Goal: Navigation & Orientation: Find specific page/section

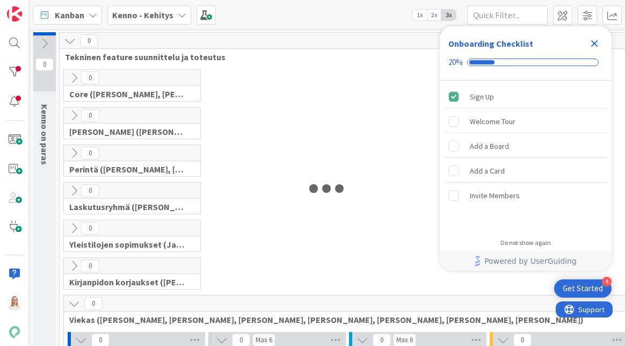
click at [593, 45] on icon "Close Checklist" at bounding box center [595, 43] width 7 height 7
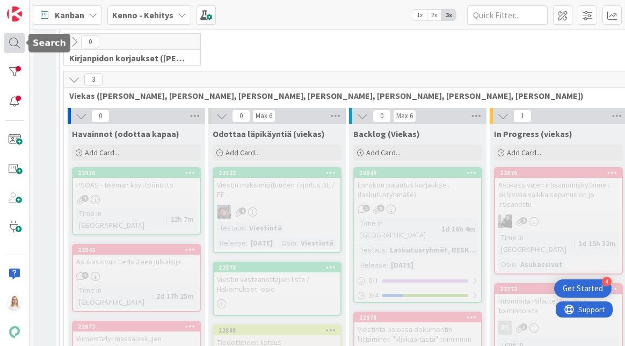
click at [12, 43] on div at bounding box center [14, 43] width 21 height 20
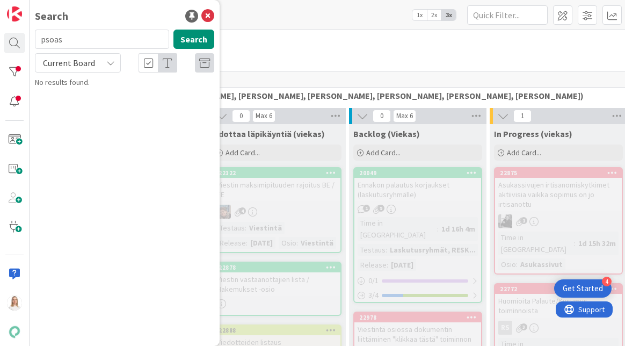
type input "psoas"
click at [68, 65] on span "Current Board" at bounding box center [69, 62] width 52 height 11
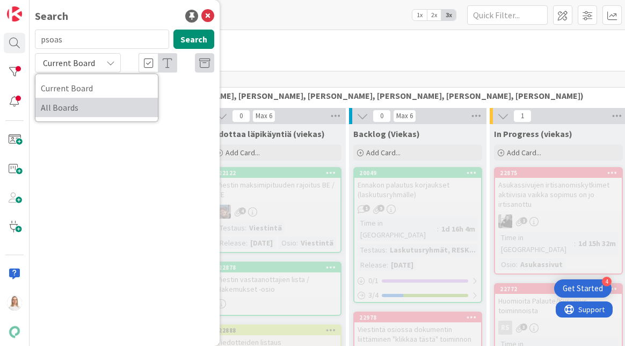
click at [69, 104] on span "All Boards" at bounding box center [97, 107] width 112 height 16
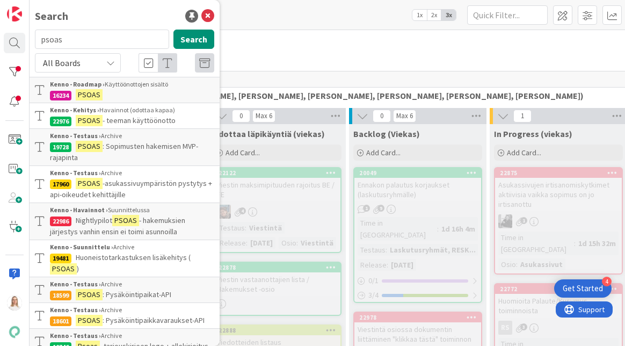
click at [146, 116] on span "- teeman käyttöönotto" at bounding box center [139, 121] width 73 height 10
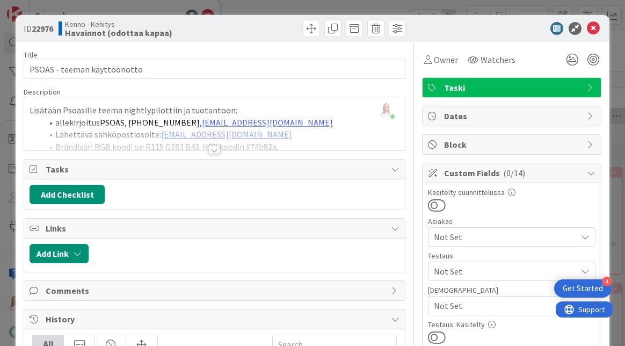
click at [213, 150] on div at bounding box center [214, 150] width 12 height 9
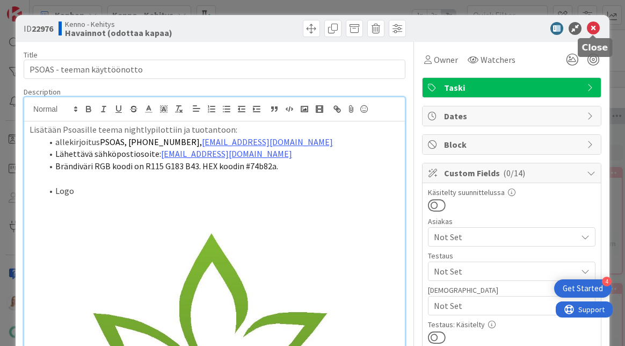
click at [595, 25] on icon at bounding box center [593, 28] width 13 height 13
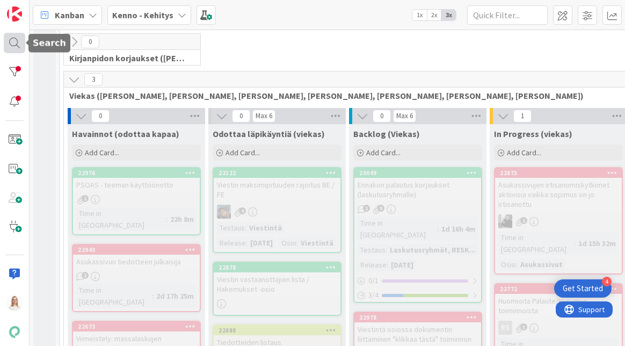
click at [17, 41] on div at bounding box center [14, 43] width 21 height 20
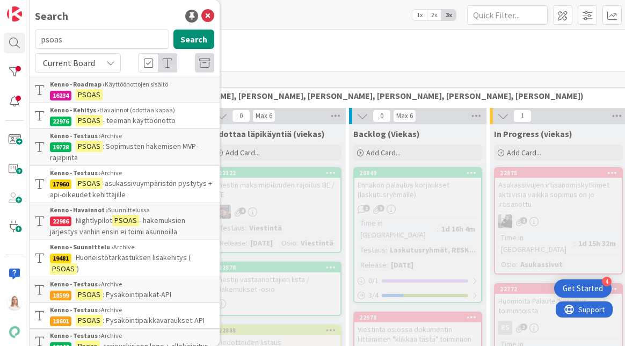
click at [134, 89] on p "PSOAS" at bounding box center [132, 94] width 164 height 11
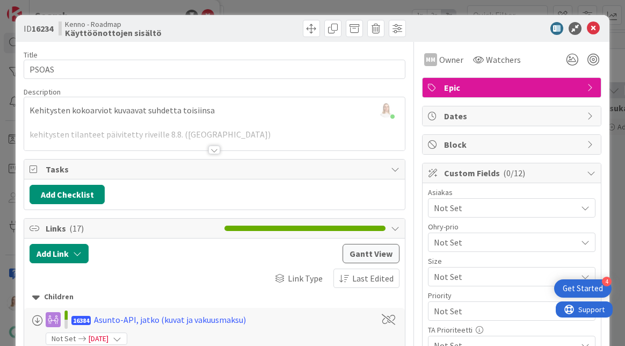
click at [214, 148] on div at bounding box center [214, 150] width 12 height 9
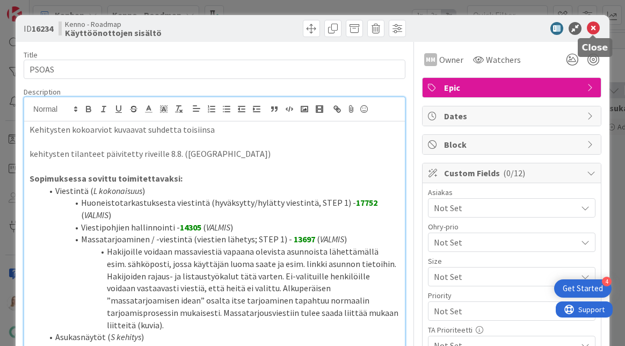
click at [591, 27] on icon at bounding box center [593, 28] width 13 height 13
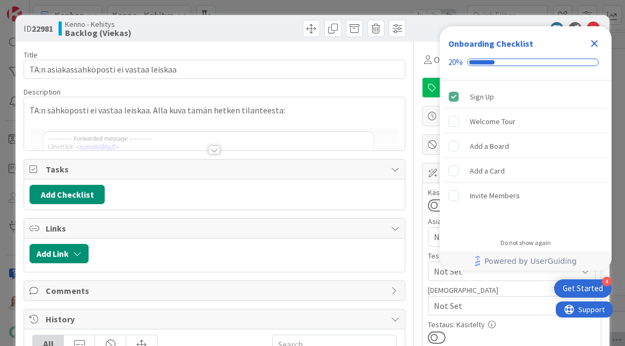
click at [597, 42] on icon "Close Checklist" at bounding box center [594, 43] width 13 height 13
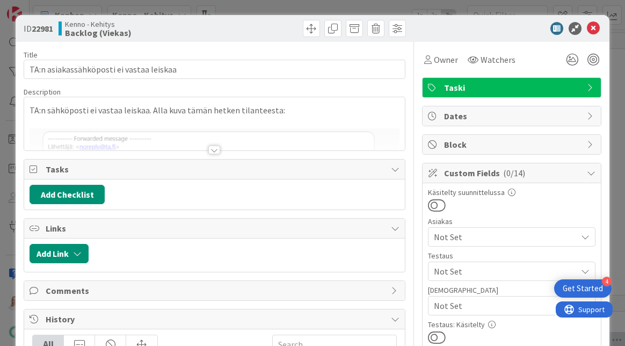
click at [215, 148] on div at bounding box center [214, 150] width 12 height 9
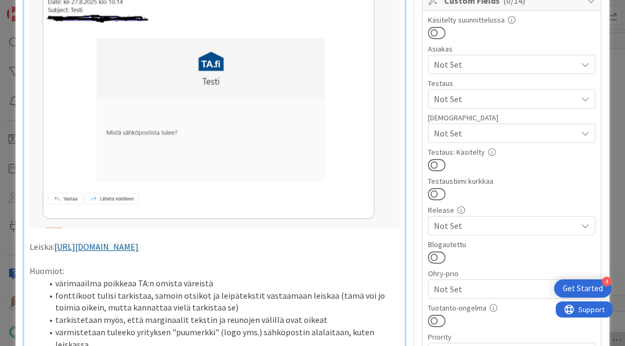
scroll to position [179, 0]
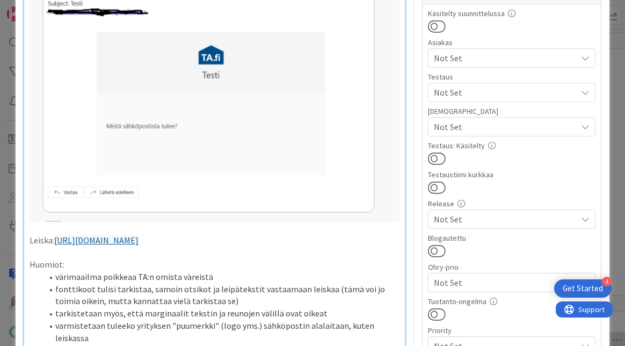
click at [139, 241] on link "[URL][DOMAIN_NAME]" at bounding box center [96, 240] width 84 height 11
click at [191, 269] on link "[URL][DOMAIN_NAME]" at bounding box center [182, 272] width 74 height 14
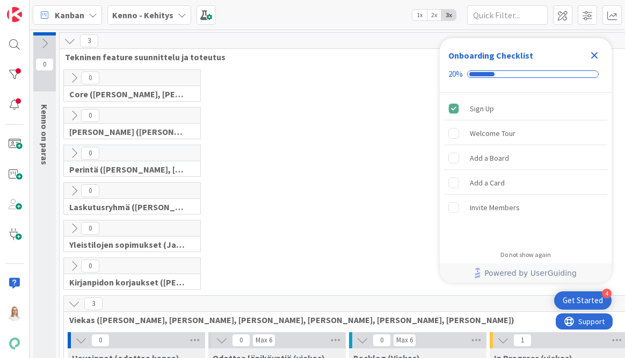
click at [593, 55] on icon "Close Checklist" at bounding box center [595, 55] width 7 height 7
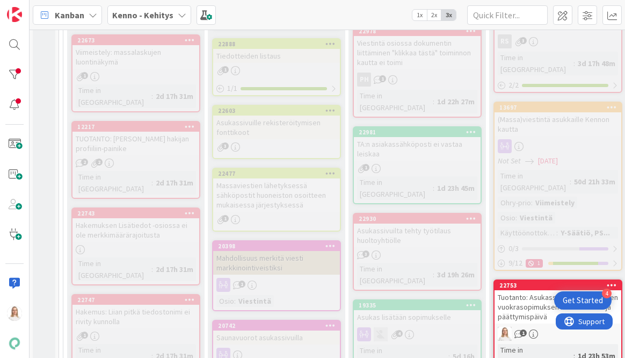
scroll to position [513, 1]
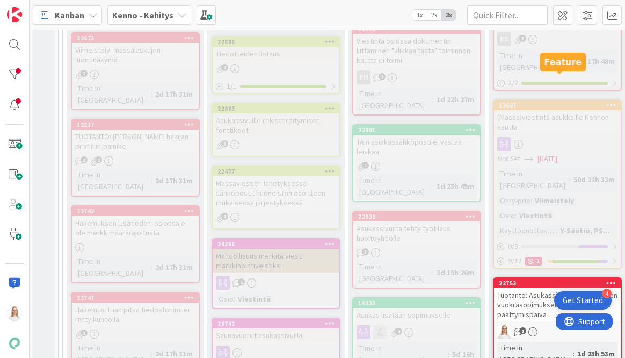
click at [564, 102] on div "13697" at bounding box center [560, 106] width 122 height 8
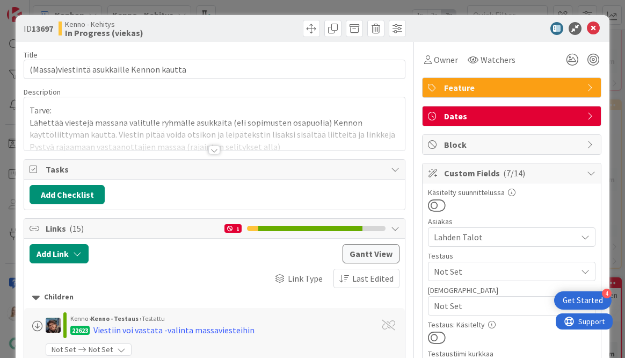
click at [212, 148] on div at bounding box center [214, 150] width 12 height 9
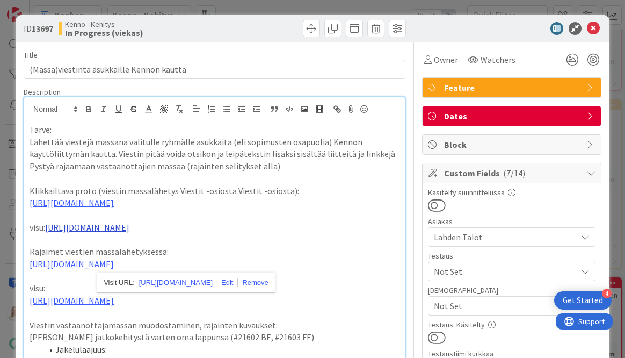
click at [129, 233] on link "https://www.figma.com/design/F8K4NeEJpXdhuNz0ckoPp4/Viestint%C3%A4?node-id=412-…" at bounding box center [87, 227] width 84 height 11
click at [192, 286] on link "https://www.figma.com/design/F8K4NeEJpXdhuNz0ckoPp4/Viestint%C3%A4?node-id=412-…" at bounding box center [176, 283] width 74 height 14
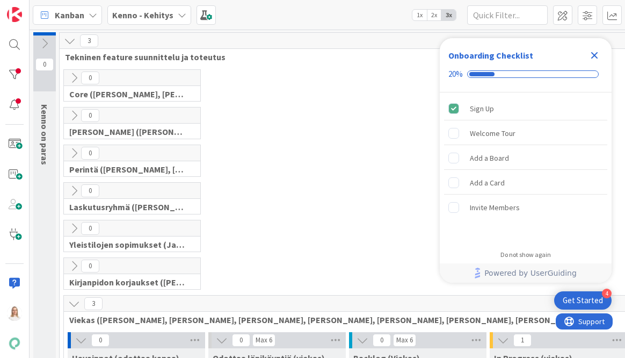
click at [592, 52] on icon "Close Checklist" at bounding box center [595, 55] width 7 height 7
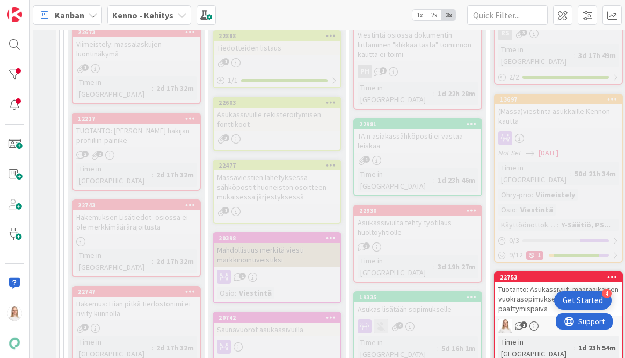
scroll to position [519, 0]
click at [400, 293] on div "19335" at bounding box center [420, 297] width 122 height 8
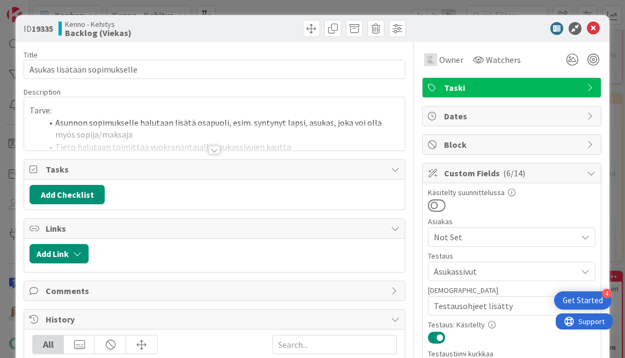
click at [215, 150] on div at bounding box center [214, 150] width 12 height 9
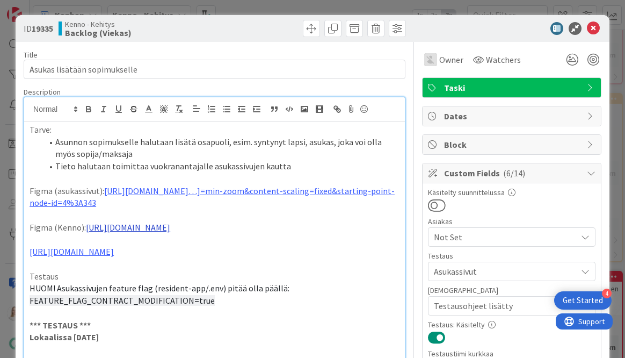
click at [170, 225] on link "https://www.figma.com/design/0IJ8fGlasErUUd7odgirDN/Sopimushallinta?node-id=147…" at bounding box center [128, 227] width 84 height 11
click at [208, 258] on link "https://www.figma.com/design/0IJ8fGlasErUUd7odgirDN/Sopimushallinta?node-id=147…" at bounding box center [177, 258] width 74 height 14
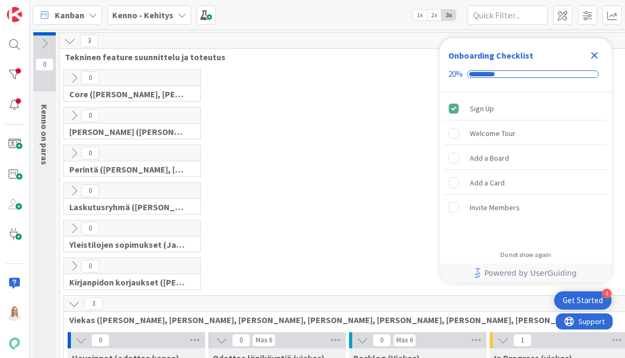
click at [597, 54] on icon "Close Checklist" at bounding box center [594, 55] width 13 height 13
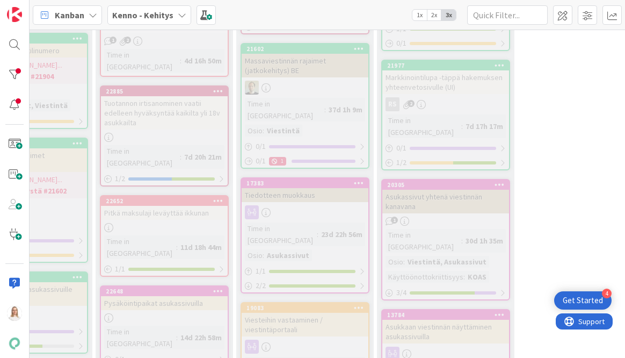
scroll to position [952, 254]
click at [437, 182] on div "20305" at bounding box center [448, 186] width 122 height 8
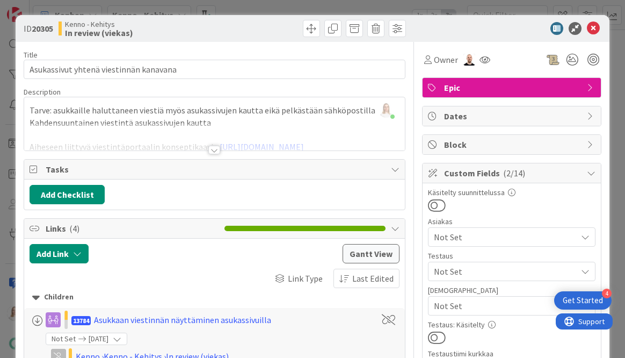
click at [213, 146] on div at bounding box center [214, 150] width 12 height 9
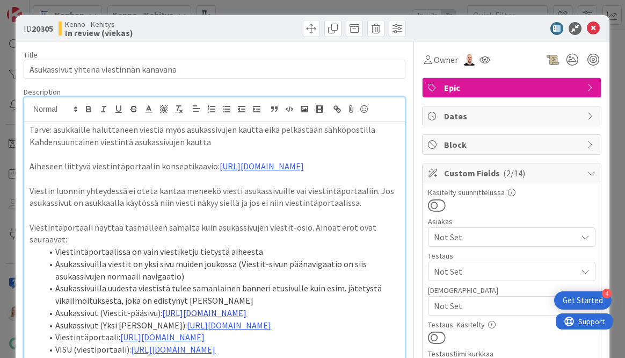
click at [247, 318] on link "[URL][DOMAIN_NAME]" at bounding box center [204, 312] width 84 height 11
click at [228, 185] on p at bounding box center [215, 178] width 370 height 12
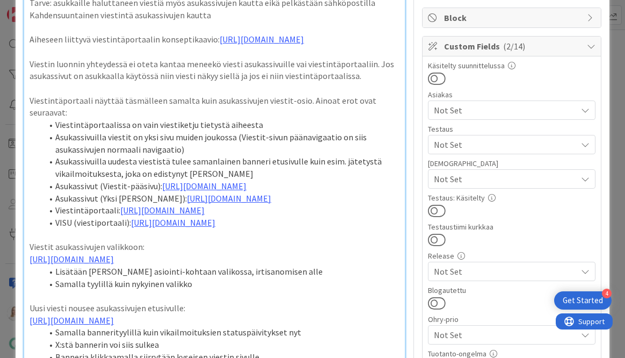
scroll to position [133, 0]
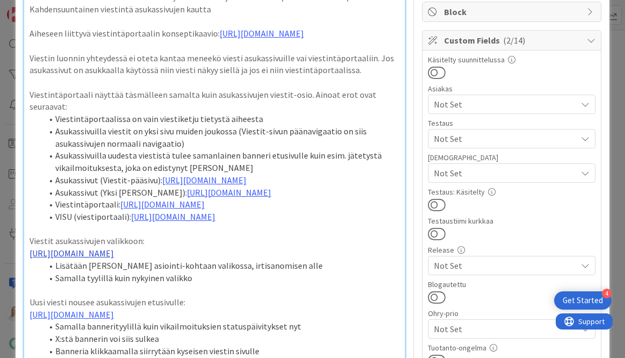
click at [114, 258] on link "[URL][DOMAIN_NAME]" at bounding box center [72, 253] width 84 height 11
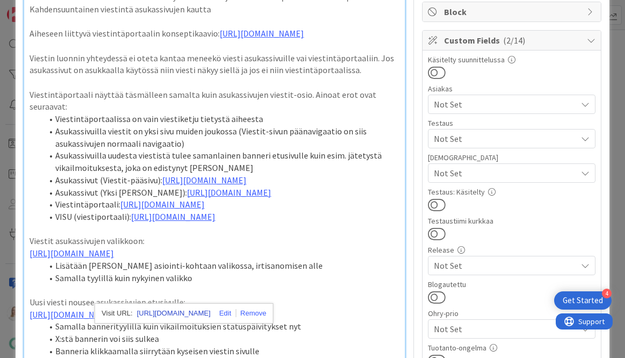
click at [195, 308] on link "[URL][DOMAIN_NAME]" at bounding box center [174, 313] width 74 height 14
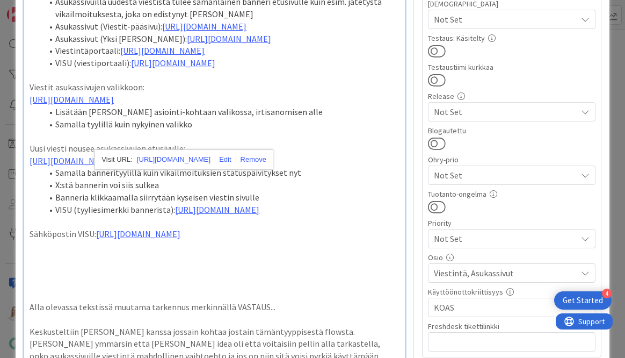
scroll to position [294, 0]
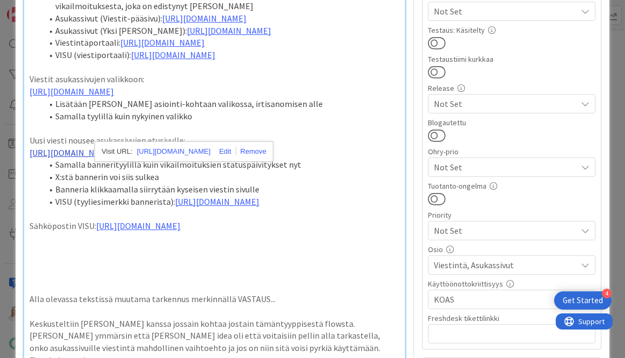
click at [114, 158] on link "[URL][DOMAIN_NAME]" at bounding box center [72, 152] width 84 height 11
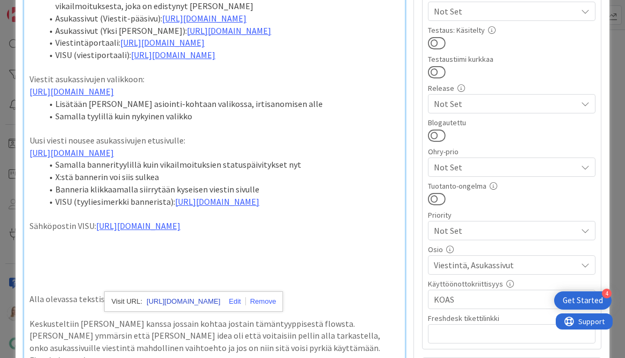
click at [195, 305] on link "[URL][DOMAIN_NAME]" at bounding box center [184, 301] width 74 height 14
